Goal: Task Accomplishment & Management: Use online tool/utility

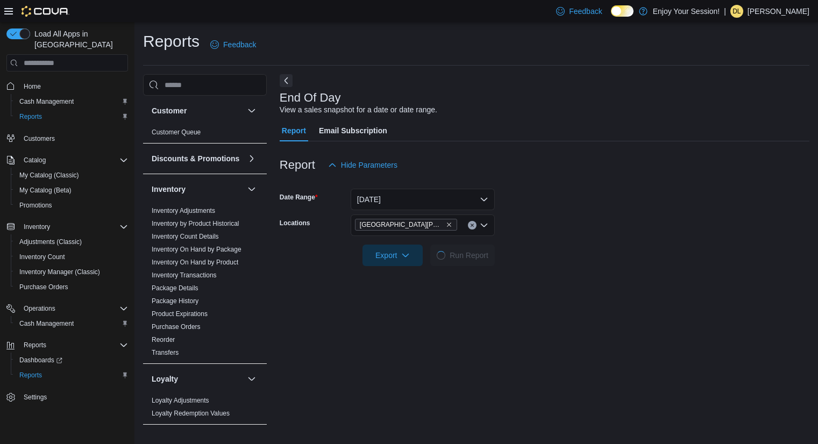
scroll to position [130, 0]
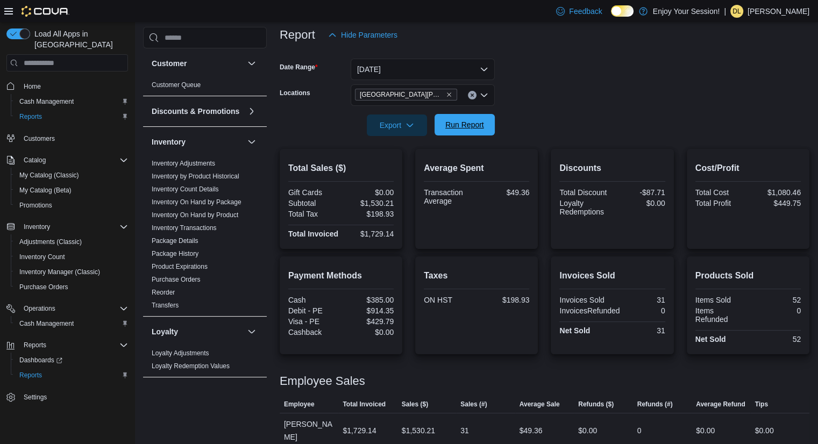
click at [458, 128] on span "Run Report" at bounding box center [464, 124] width 39 height 11
click at [786, 10] on p "Dylan Laplaunt" at bounding box center [778, 11] width 62 height 13
click at [744, 104] on span "Sign Out" at bounding box center [739, 104] width 29 height 11
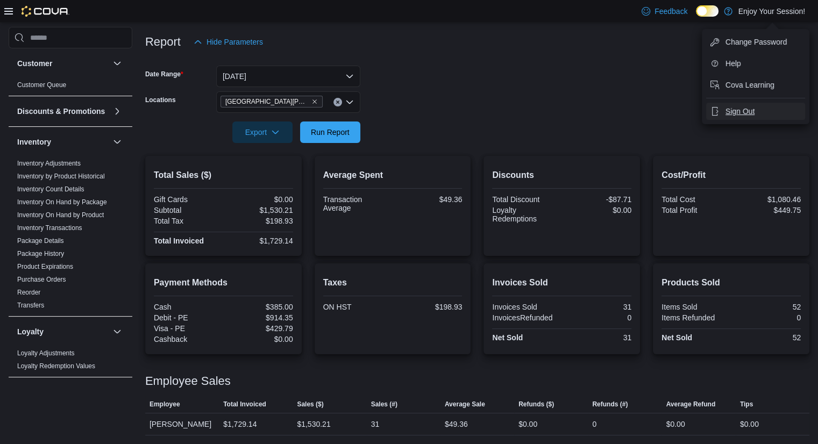
scroll to position [123, 0]
